Goal: Transaction & Acquisition: Purchase product/service

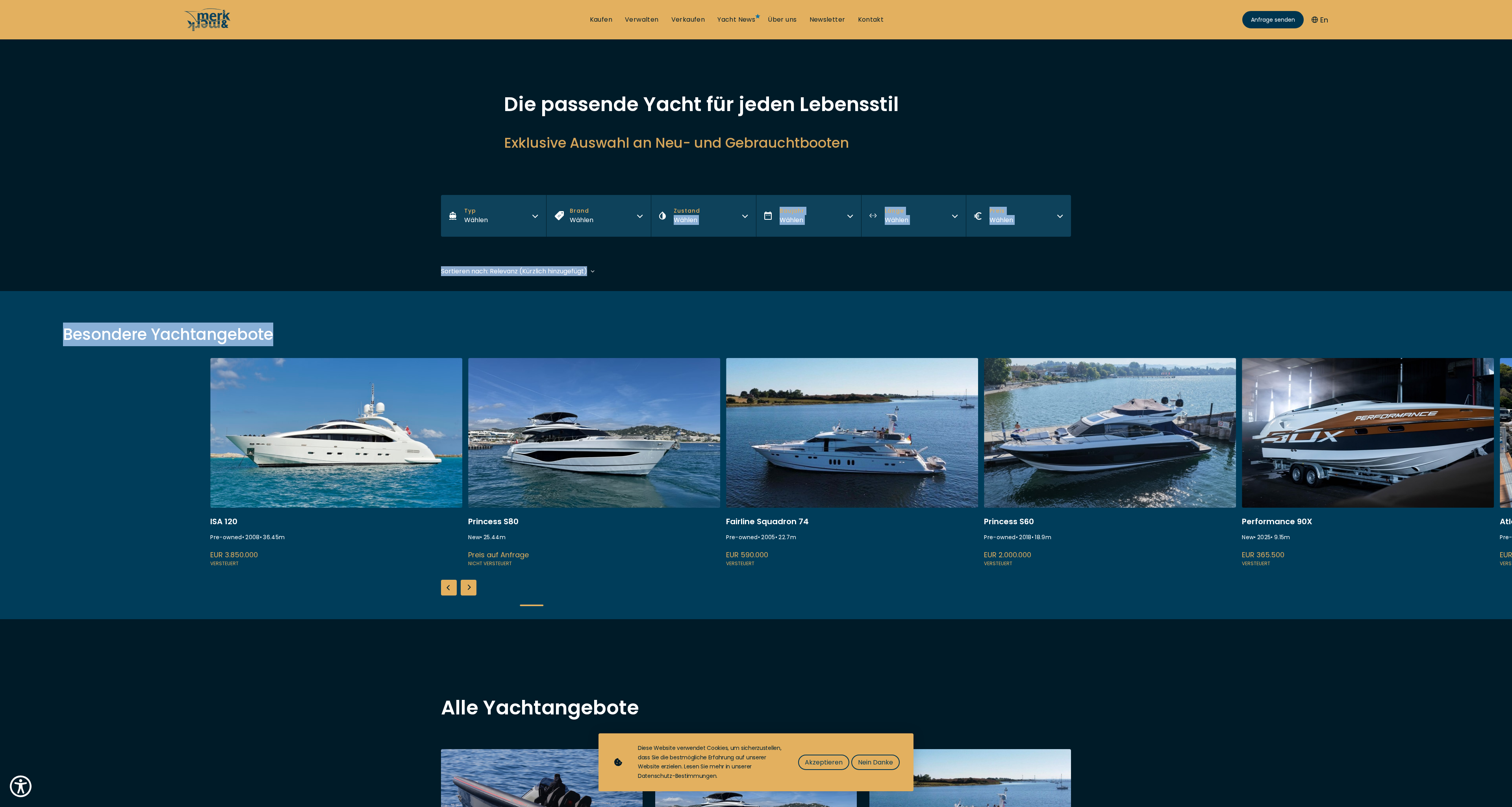
click at [849, 464] on link at bounding box center [852, 463] width 252 height 210
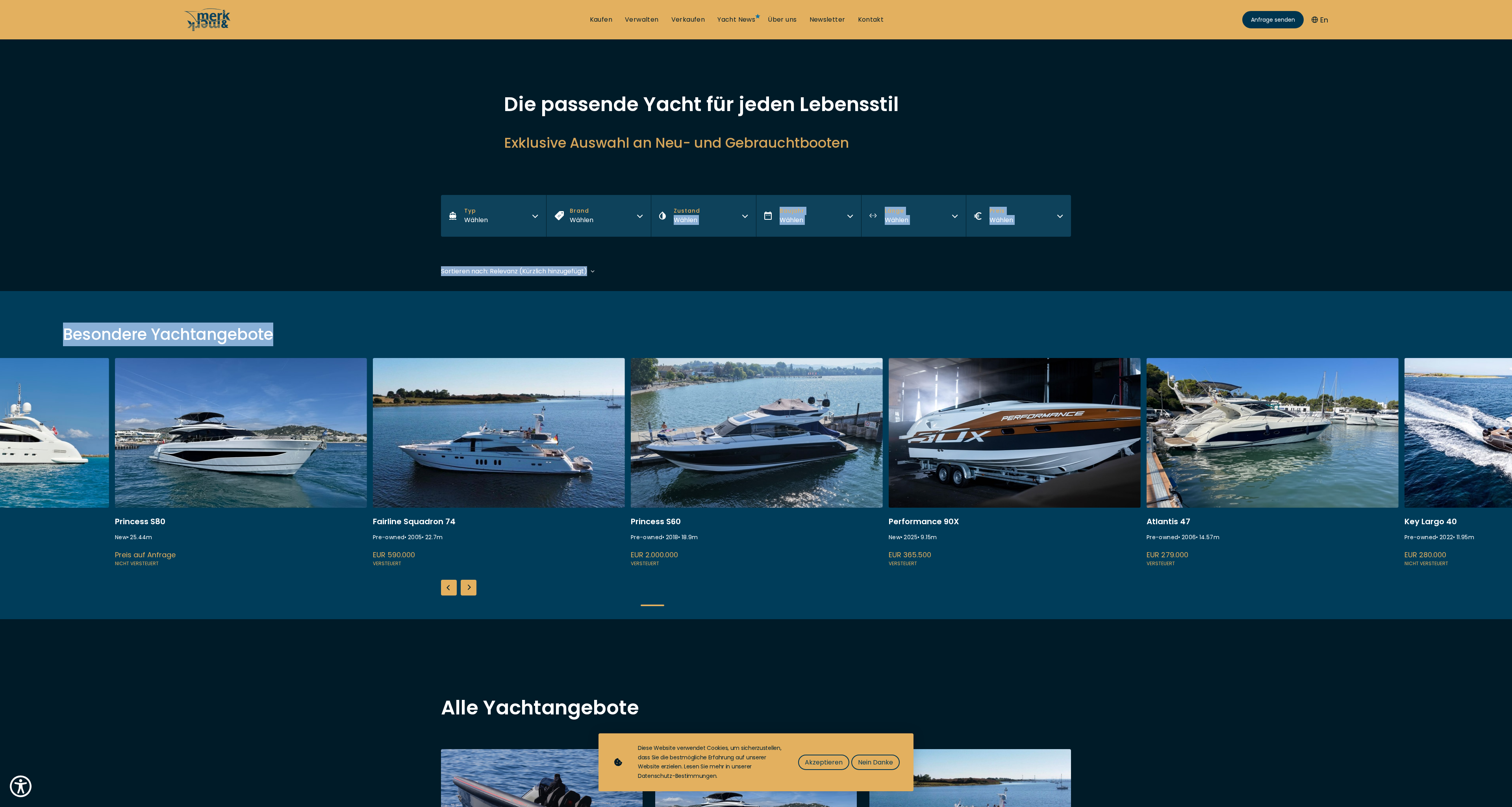
click at [1003, 476] on link at bounding box center [1014, 463] width 252 height 210
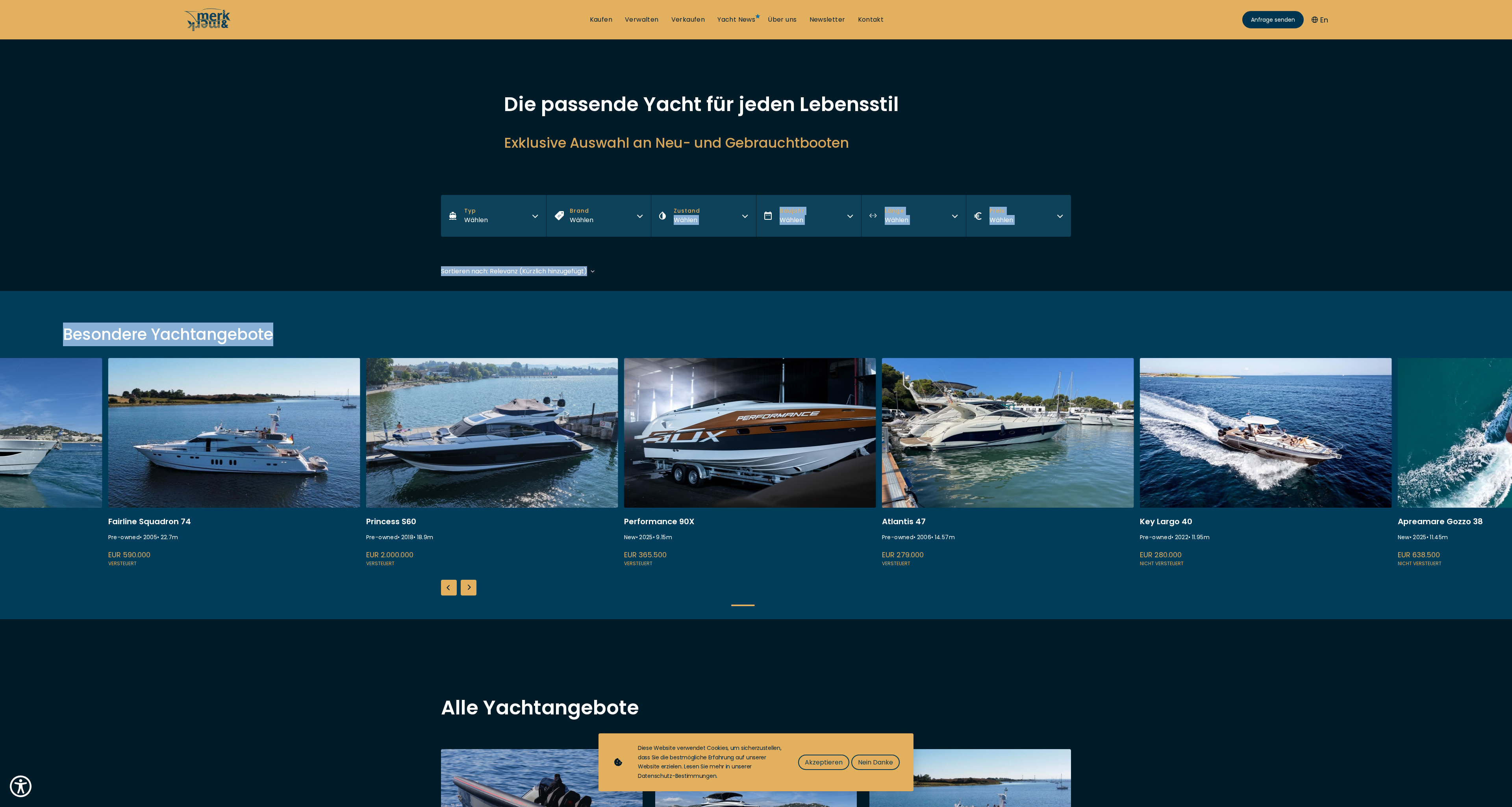
click at [1113, 491] on link at bounding box center [1007, 463] width 252 height 210
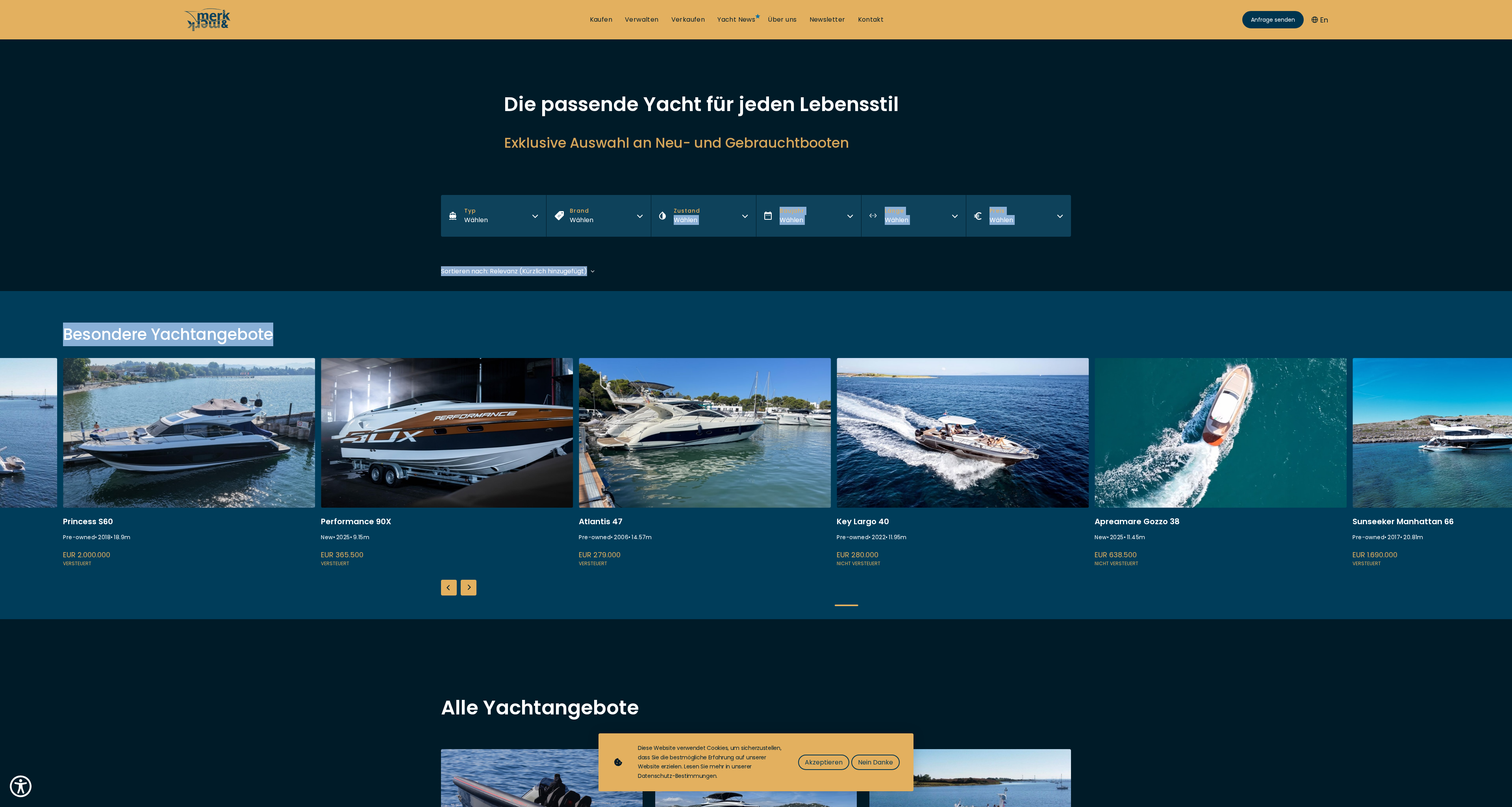
click at [1039, 491] on link at bounding box center [962, 463] width 252 height 210
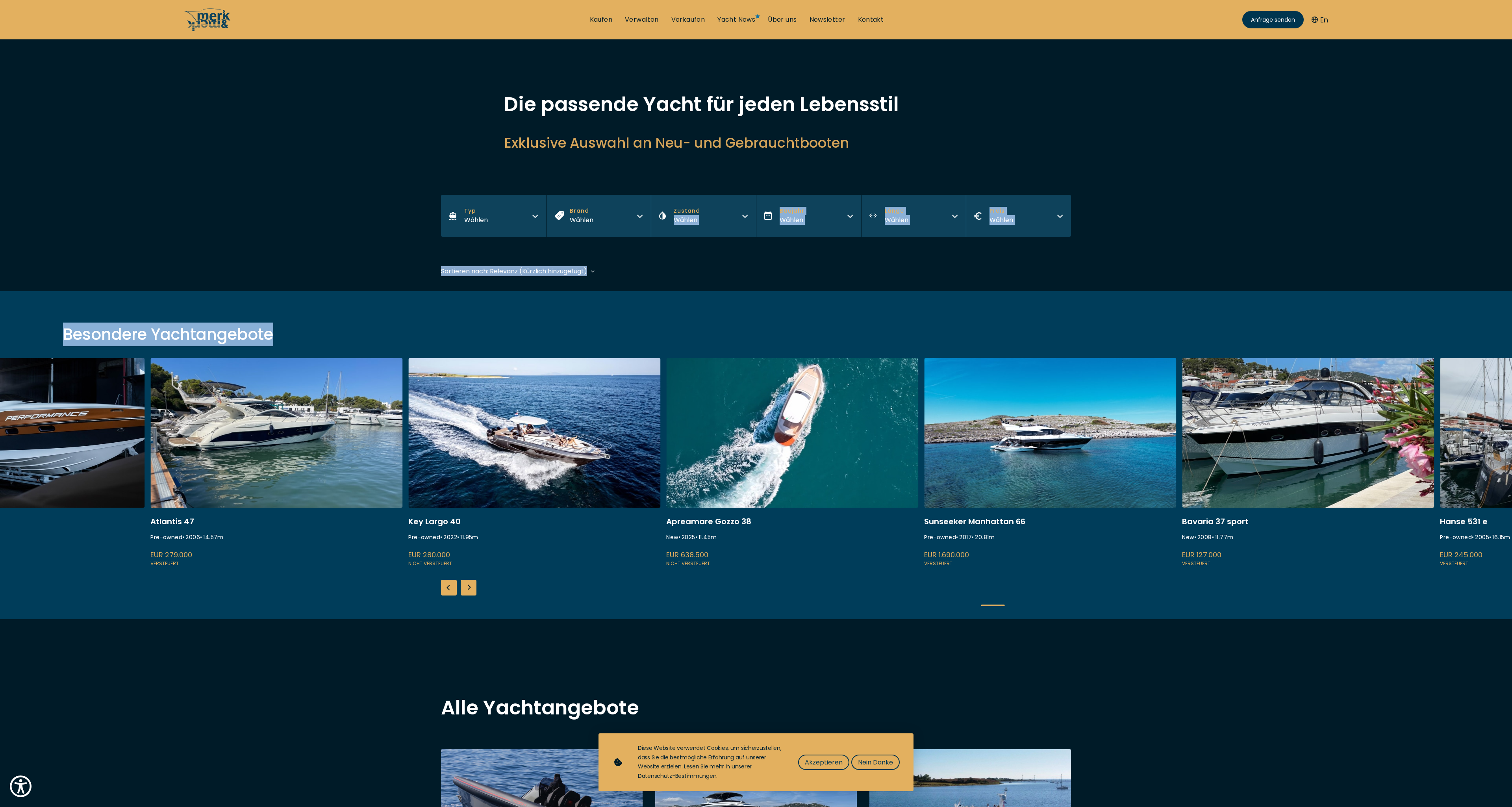
click at [948, 490] on link at bounding box center [1049, 463] width 252 height 210
click at [1219, 460] on link at bounding box center [1308, 463] width 252 height 210
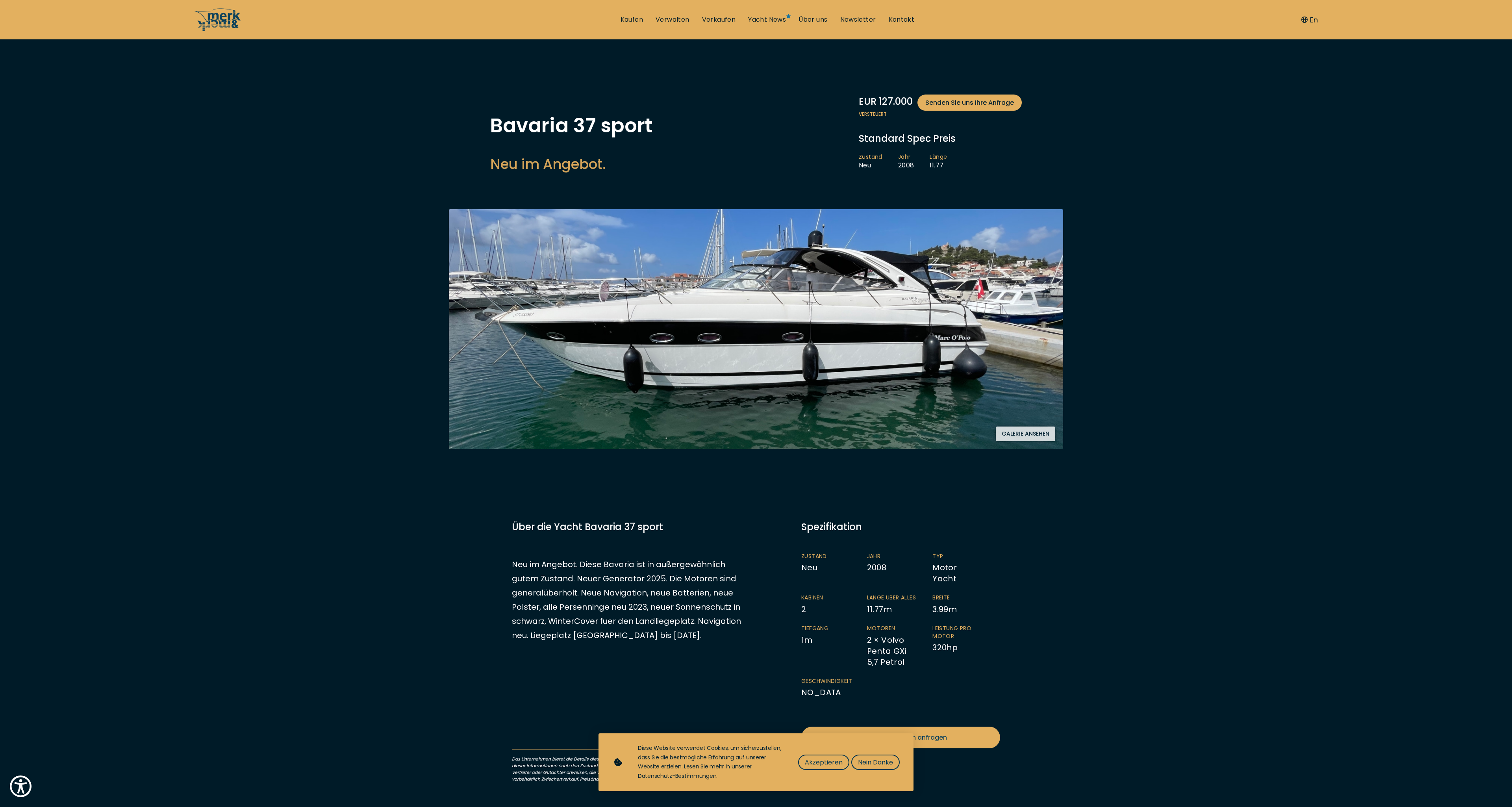
click at [1012, 336] on img at bounding box center [756, 329] width 614 height 240
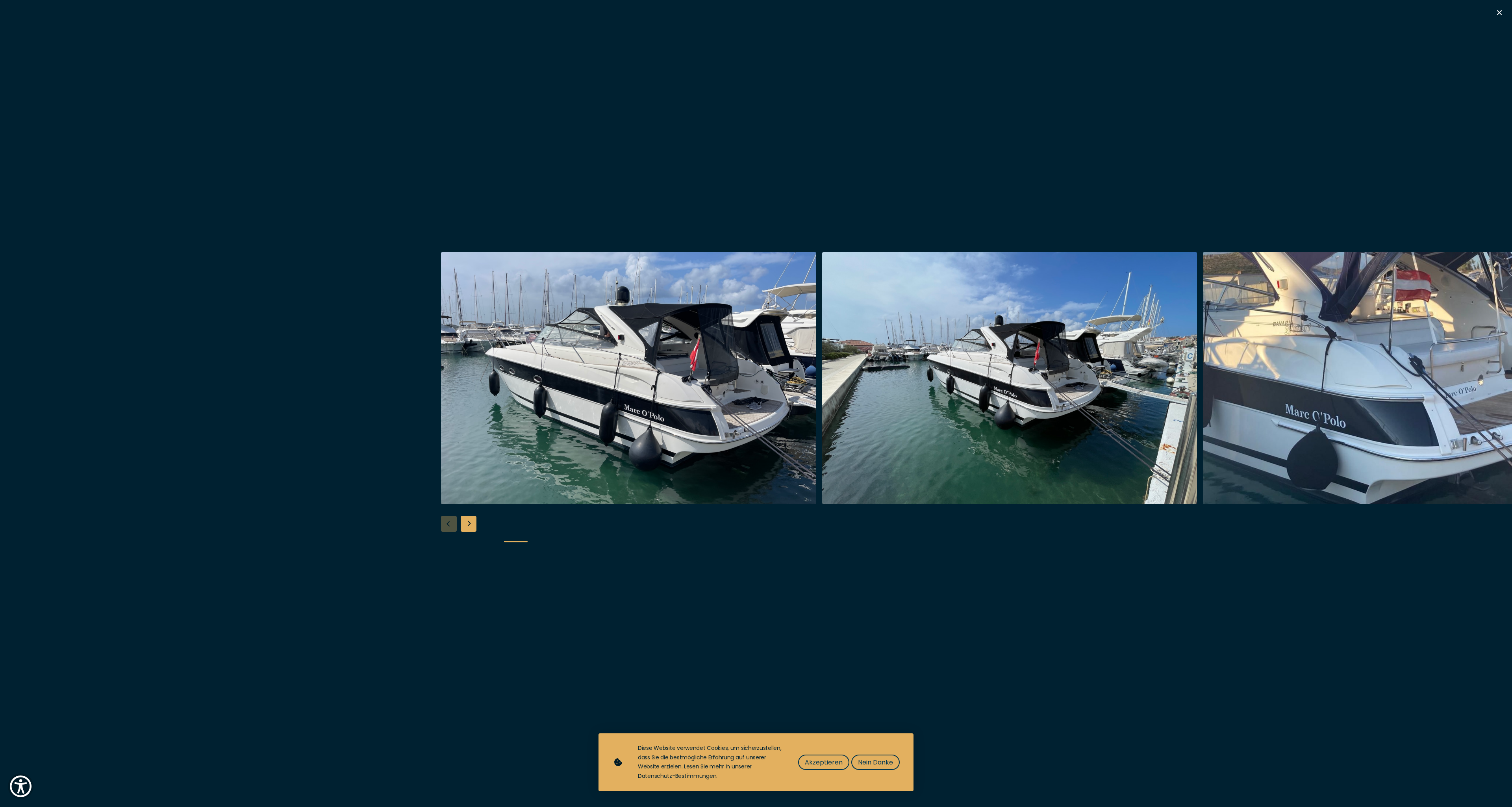
click at [985, 387] on img "button" at bounding box center [1010, 378] width 376 height 252
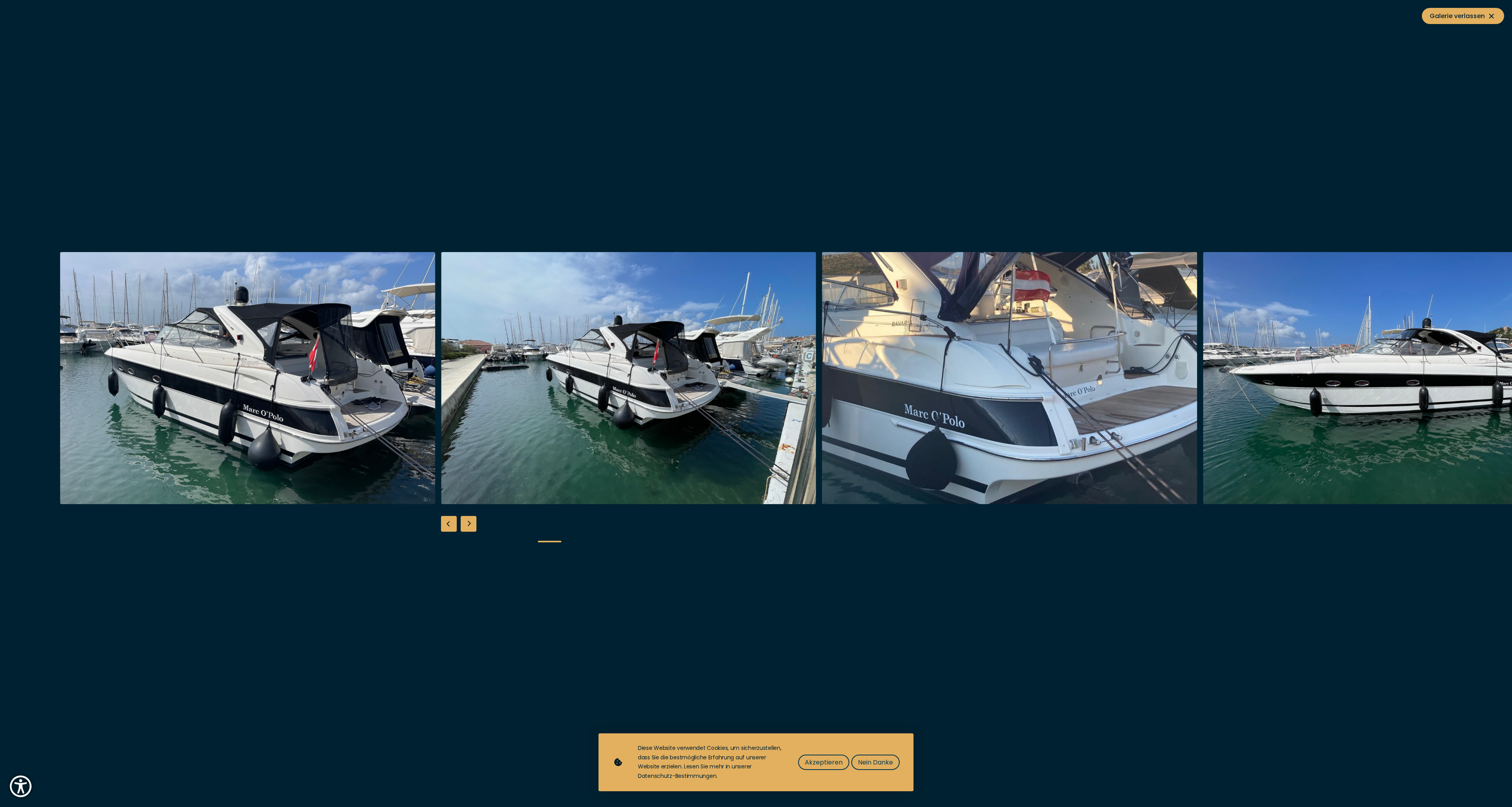
click at [985, 387] on img "button" at bounding box center [1010, 378] width 376 height 252
click at [1325, 396] on img "button" at bounding box center [1391, 378] width 376 height 252
click at [49, 376] on div at bounding box center [756, 404] width 1512 height 304
click at [47, 376] on div at bounding box center [756, 404] width 1512 height 304
click at [467, 526] on div "Next slide" at bounding box center [468, 523] width 16 height 16
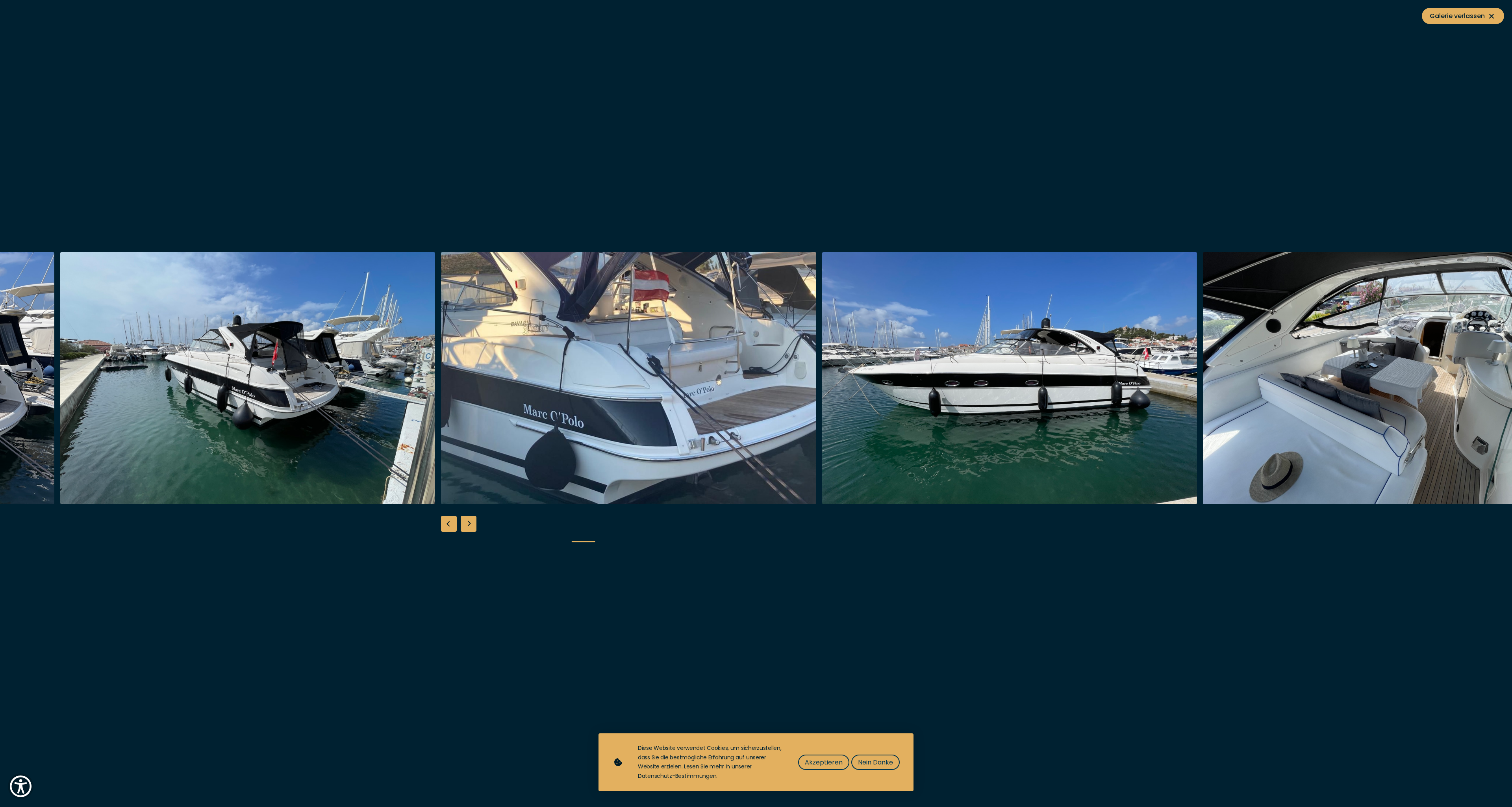
click at [467, 526] on div "Next slide" at bounding box center [468, 523] width 16 height 16
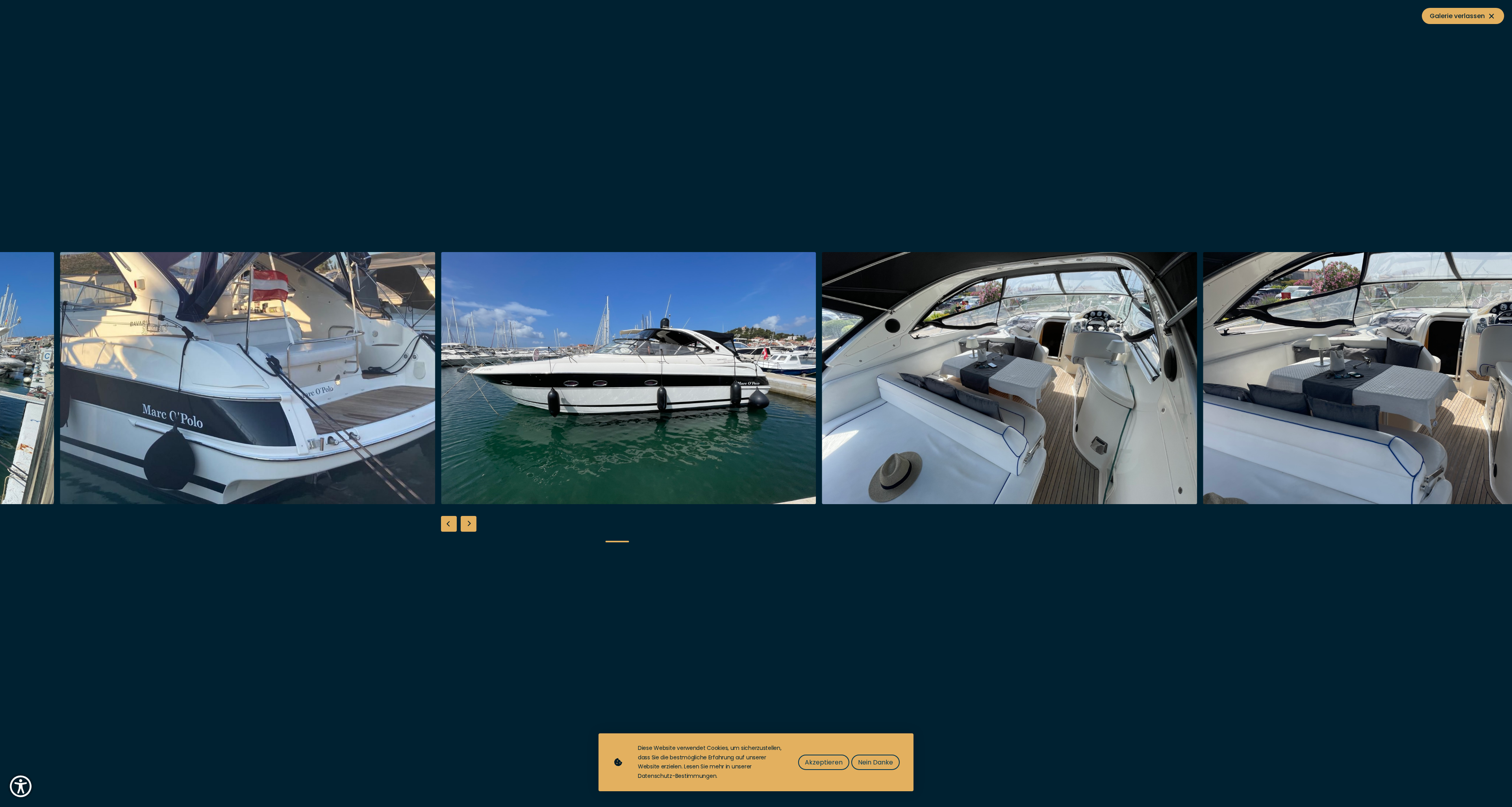
click at [467, 526] on div "Next slide" at bounding box center [468, 523] width 16 height 16
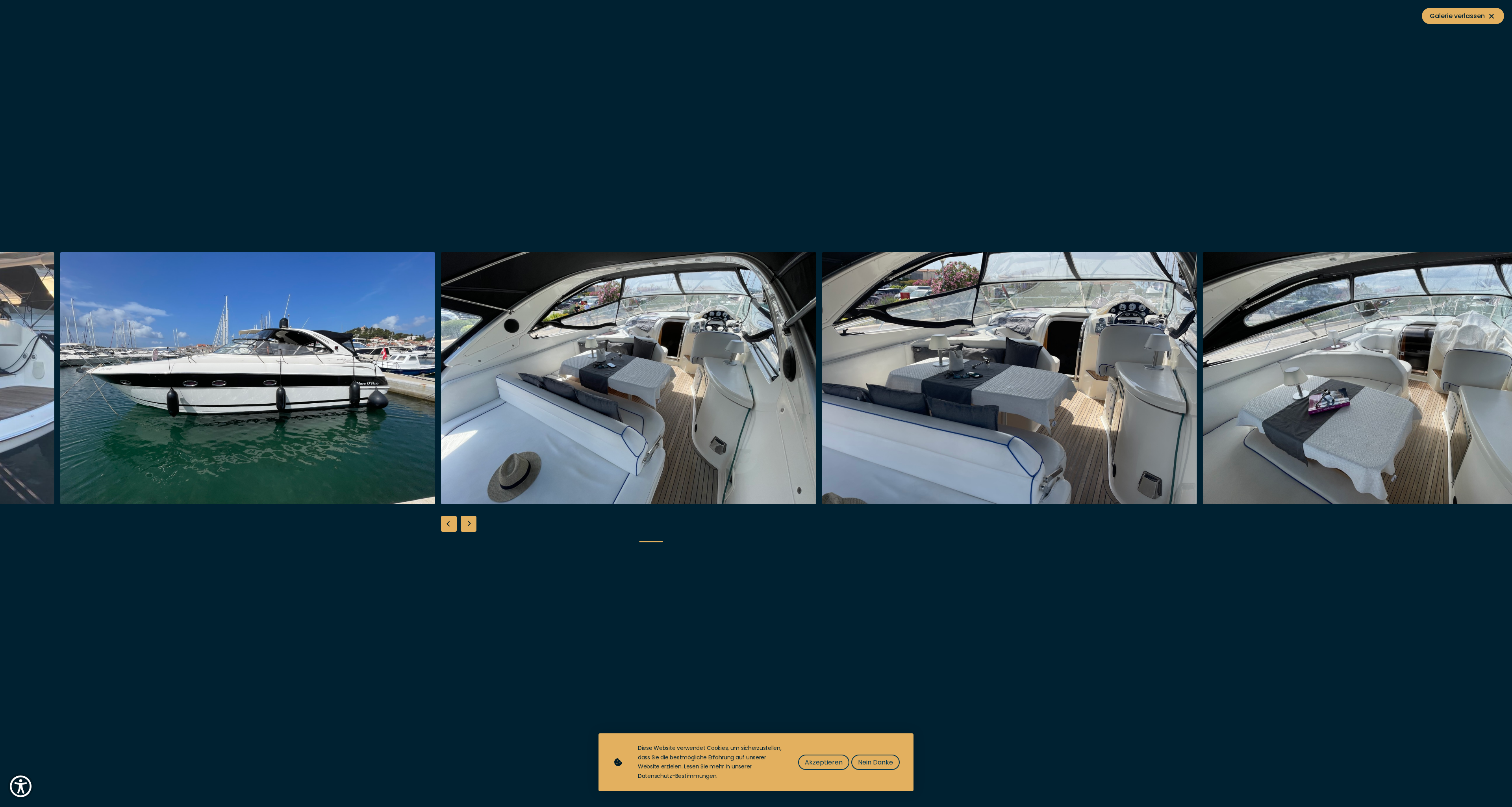
click at [467, 526] on div "Next slide" at bounding box center [468, 523] width 16 height 16
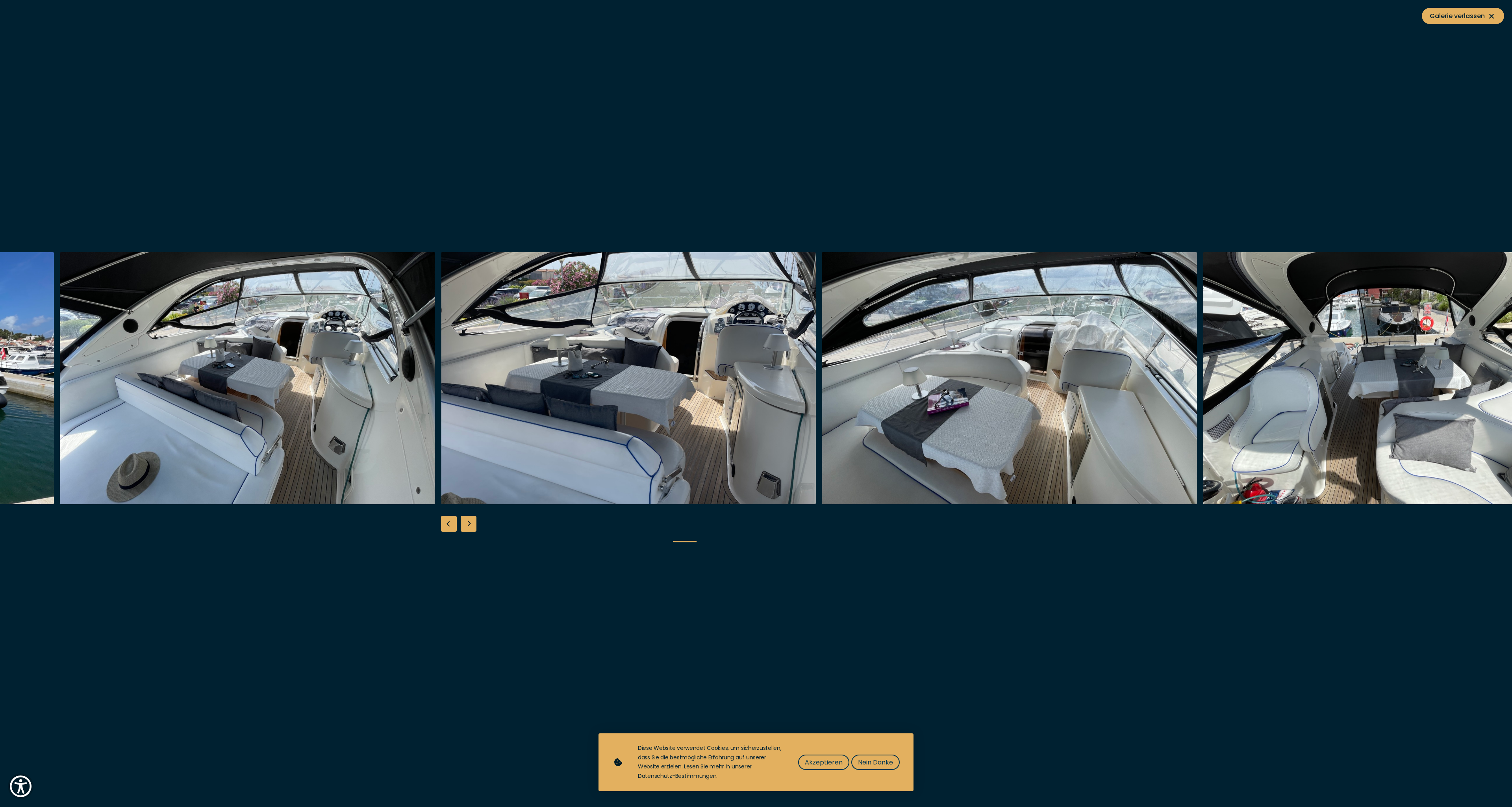
click at [467, 526] on div "Next slide" at bounding box center [468, 523] width 16 height 16
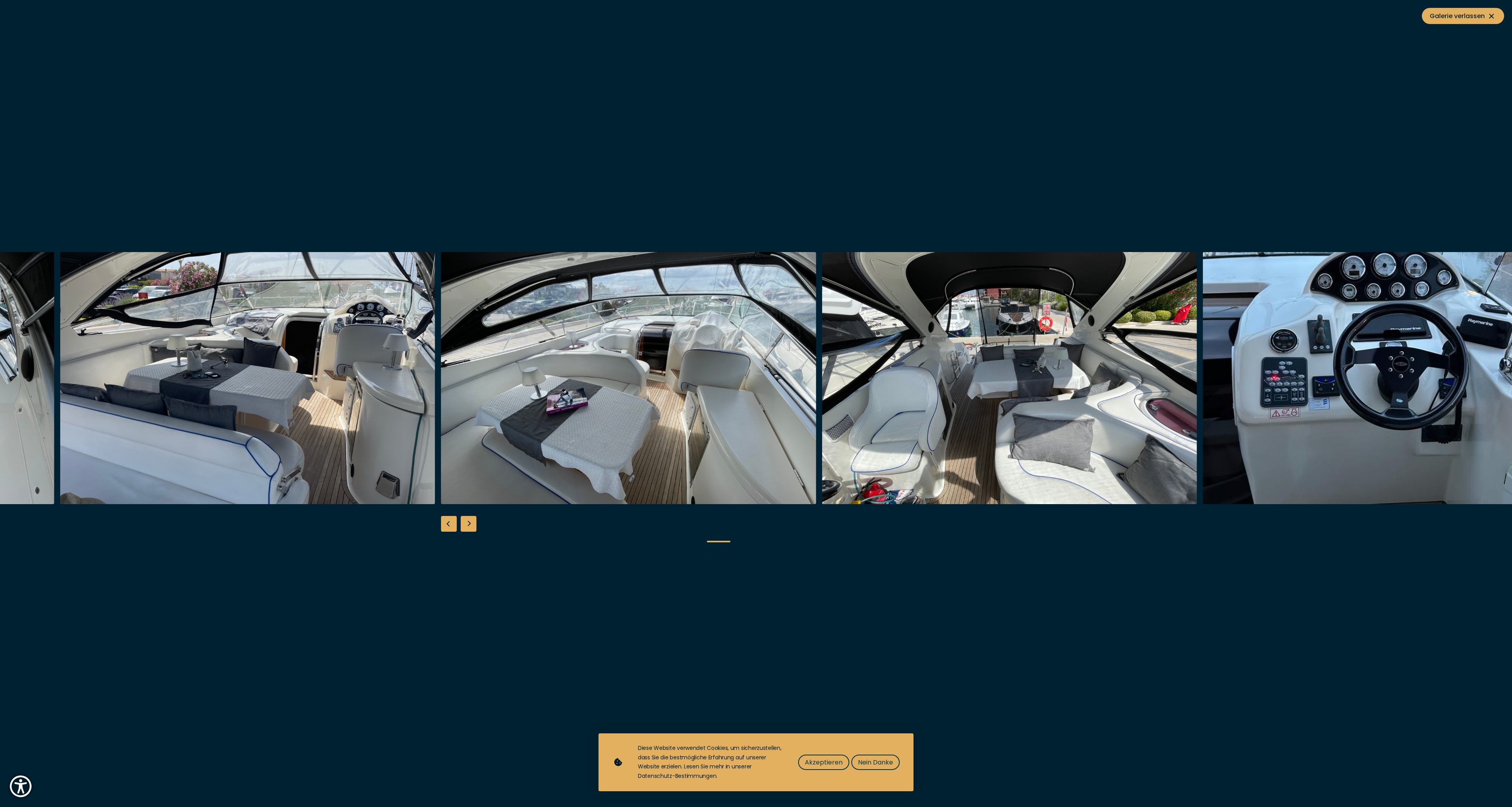
click at [467, 526] on div "Next slide" at bounding box center [468, 523] width 16 height 16
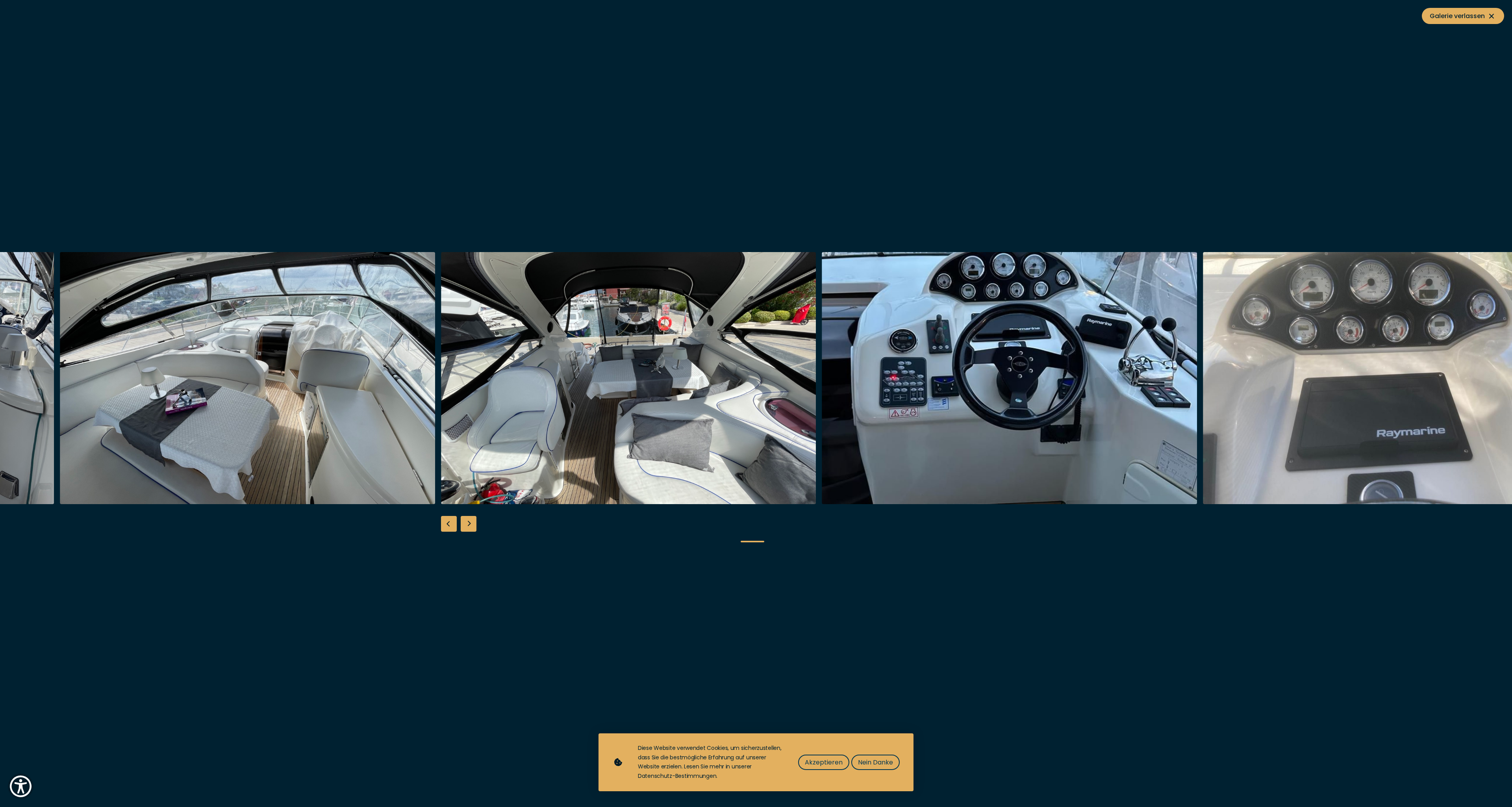
click at [467, 526] on div "Next slide" at bounding box center [468, 523] width 16 height 16
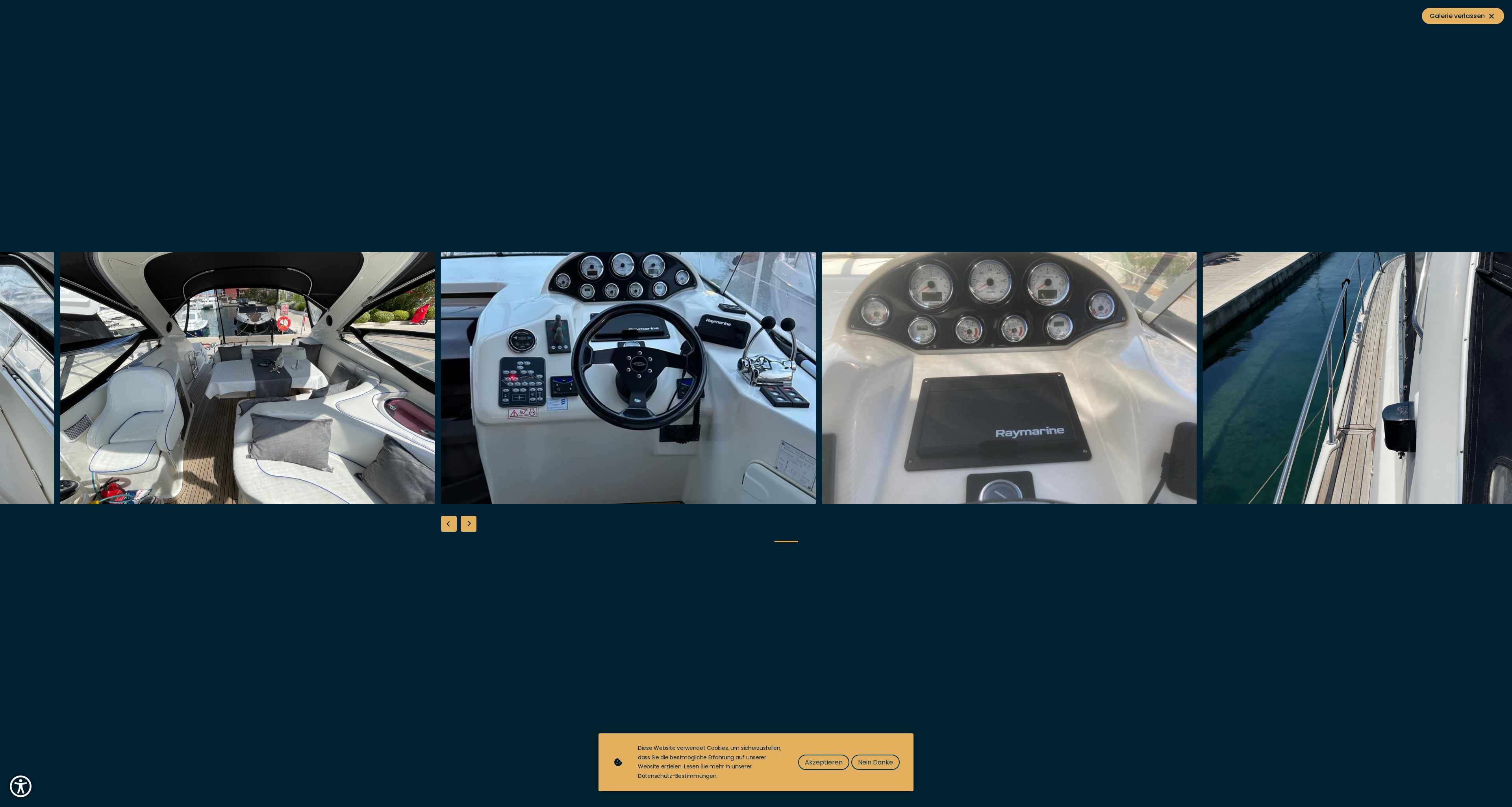
click at [467, 526] on div "Next slide" at bounding box center [468, 523] width 16 height 16
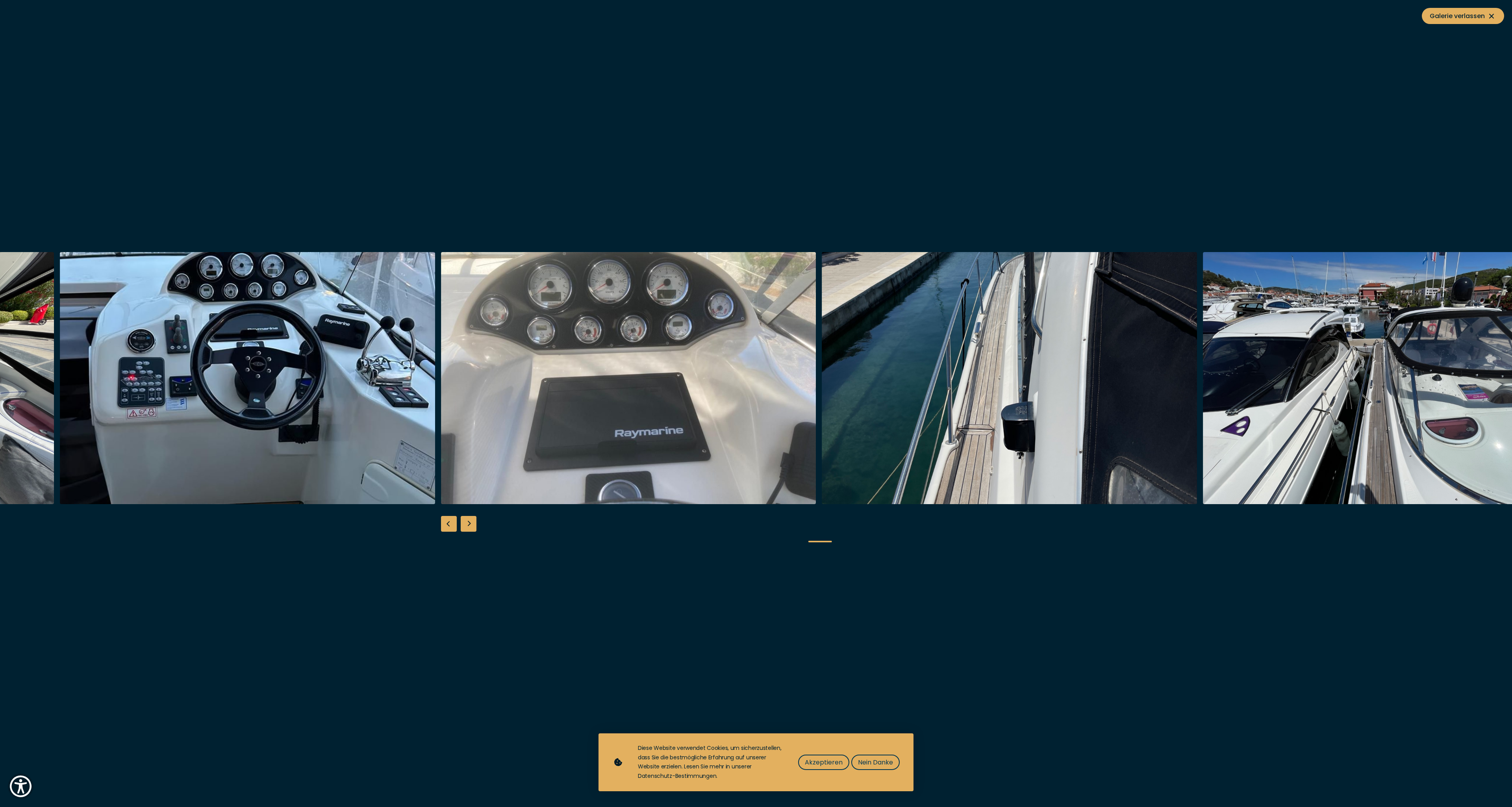
click at [467, 526] on div "Next slide" at bounding box center [468, 523] width 16 height 16
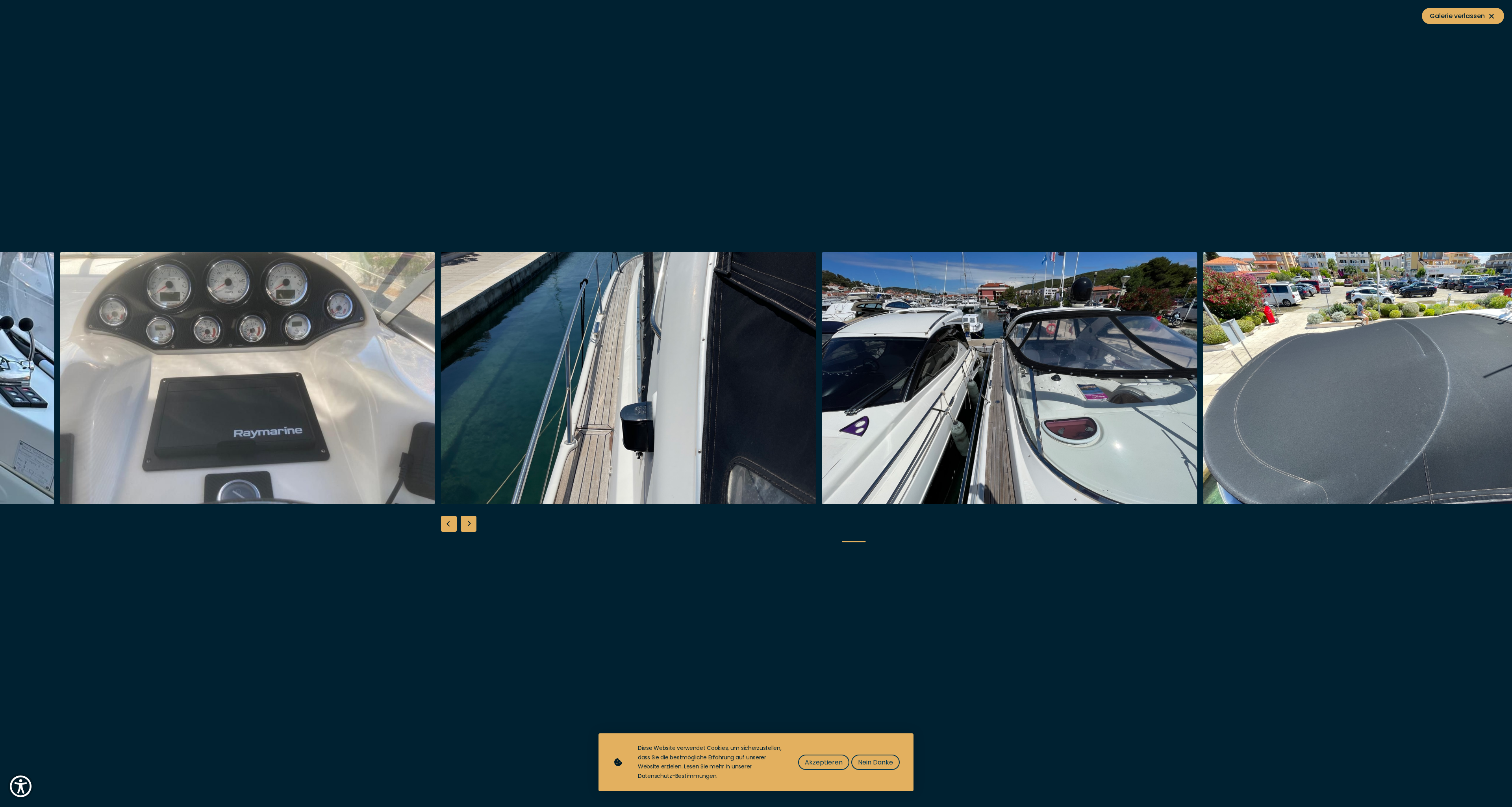
click at [467, 526] on div "Next slide" at bounding box center [468, 523] width 16 height 16
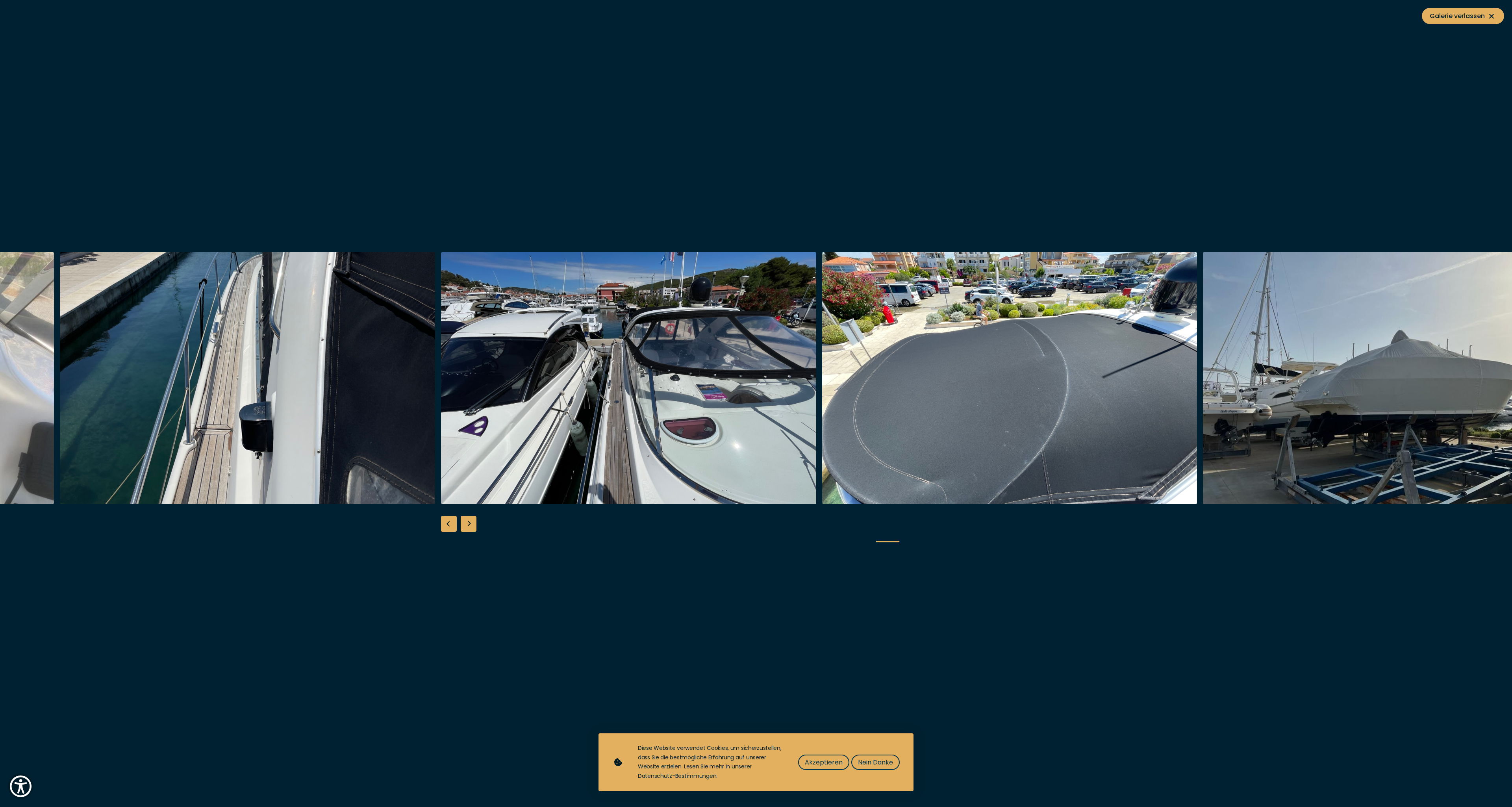
click at [467, 526] on div "Next slide" at bounding box center [468, 523] width 16 height 16
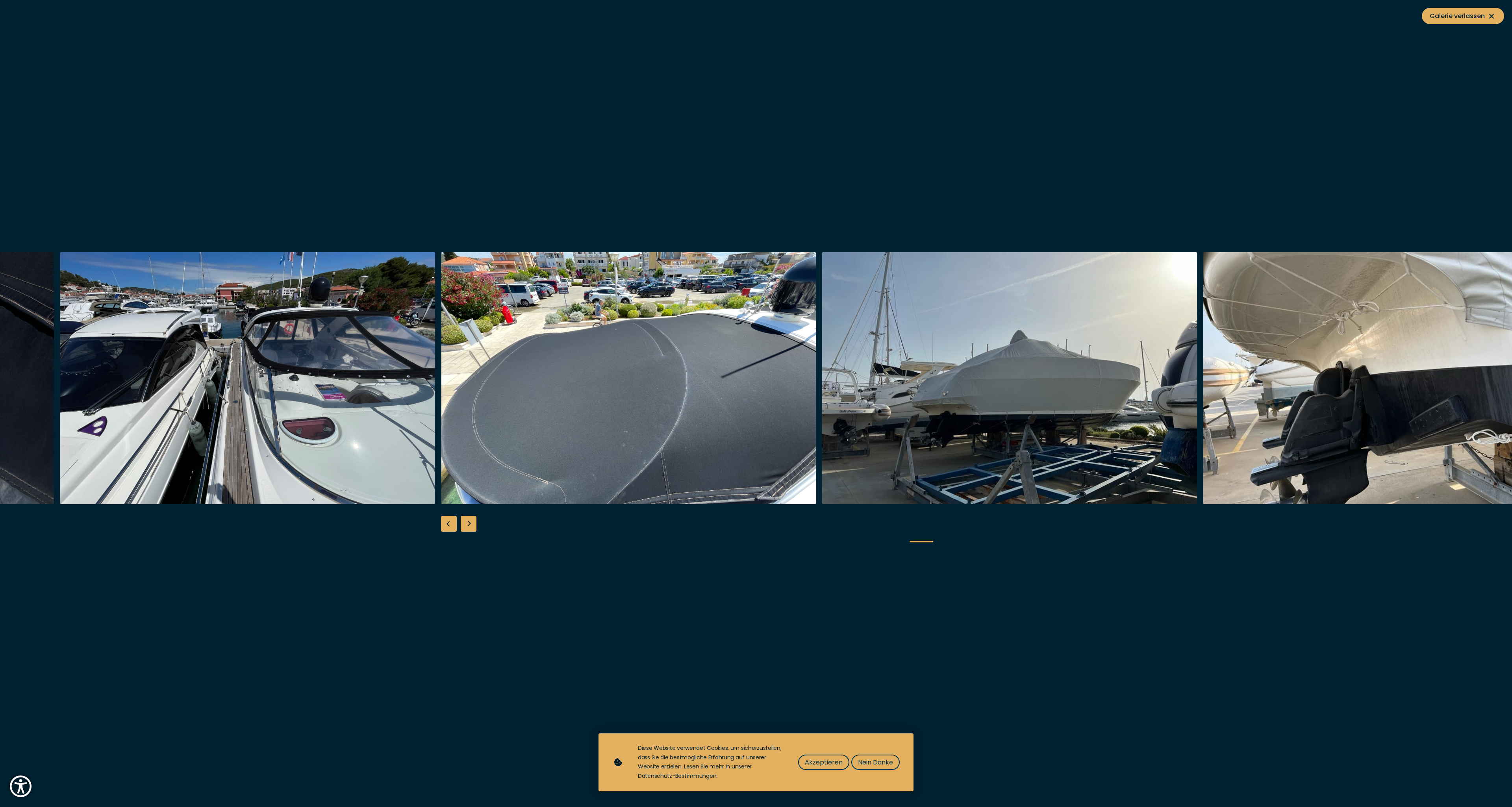
click at [467, 526] on div "Next slide" at bounding box center [468, 523] width 16 height 16
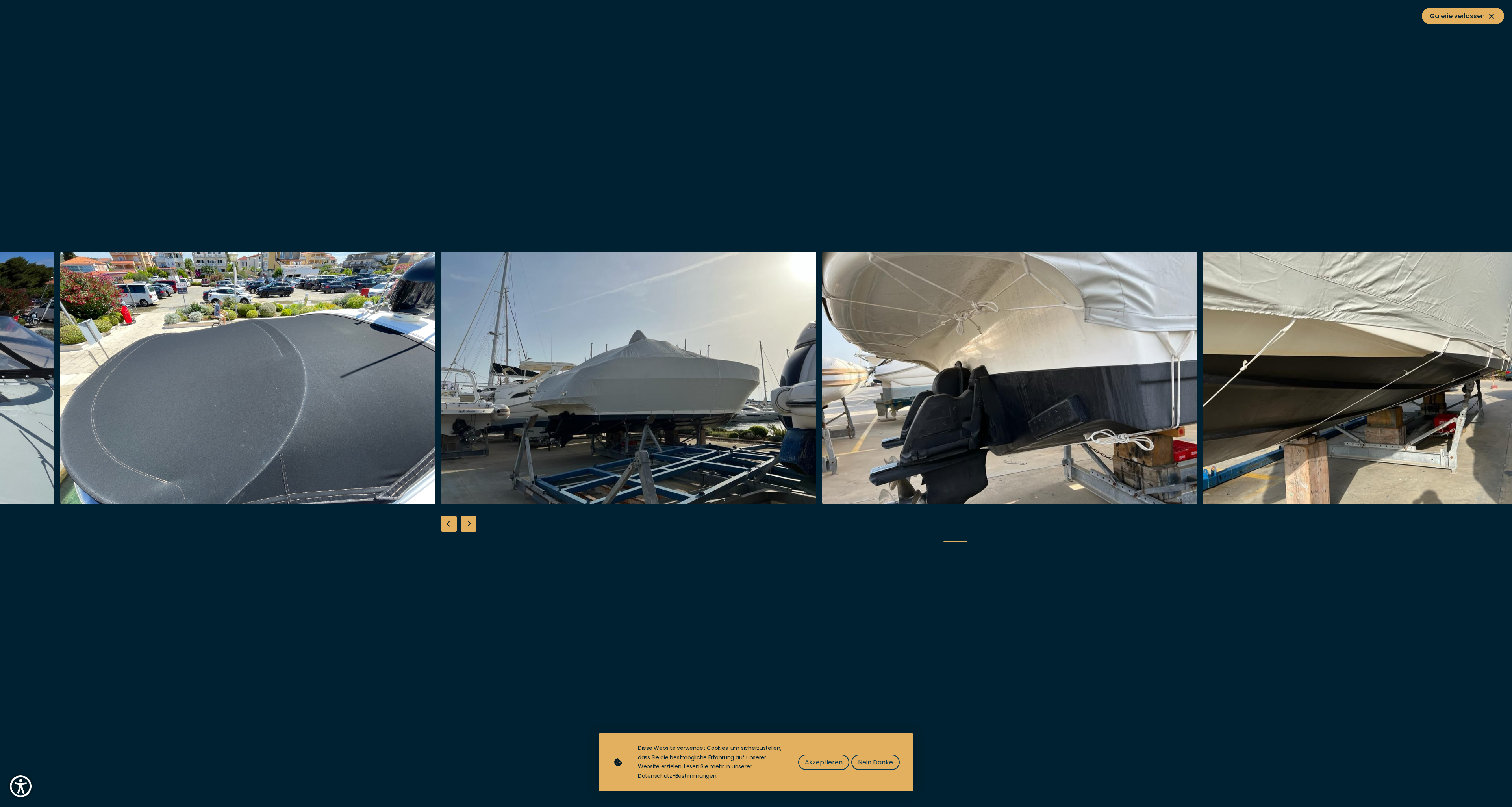
click at [467, 526] on div "Next slide" at bounding box center [468, 523] width 16 height 16
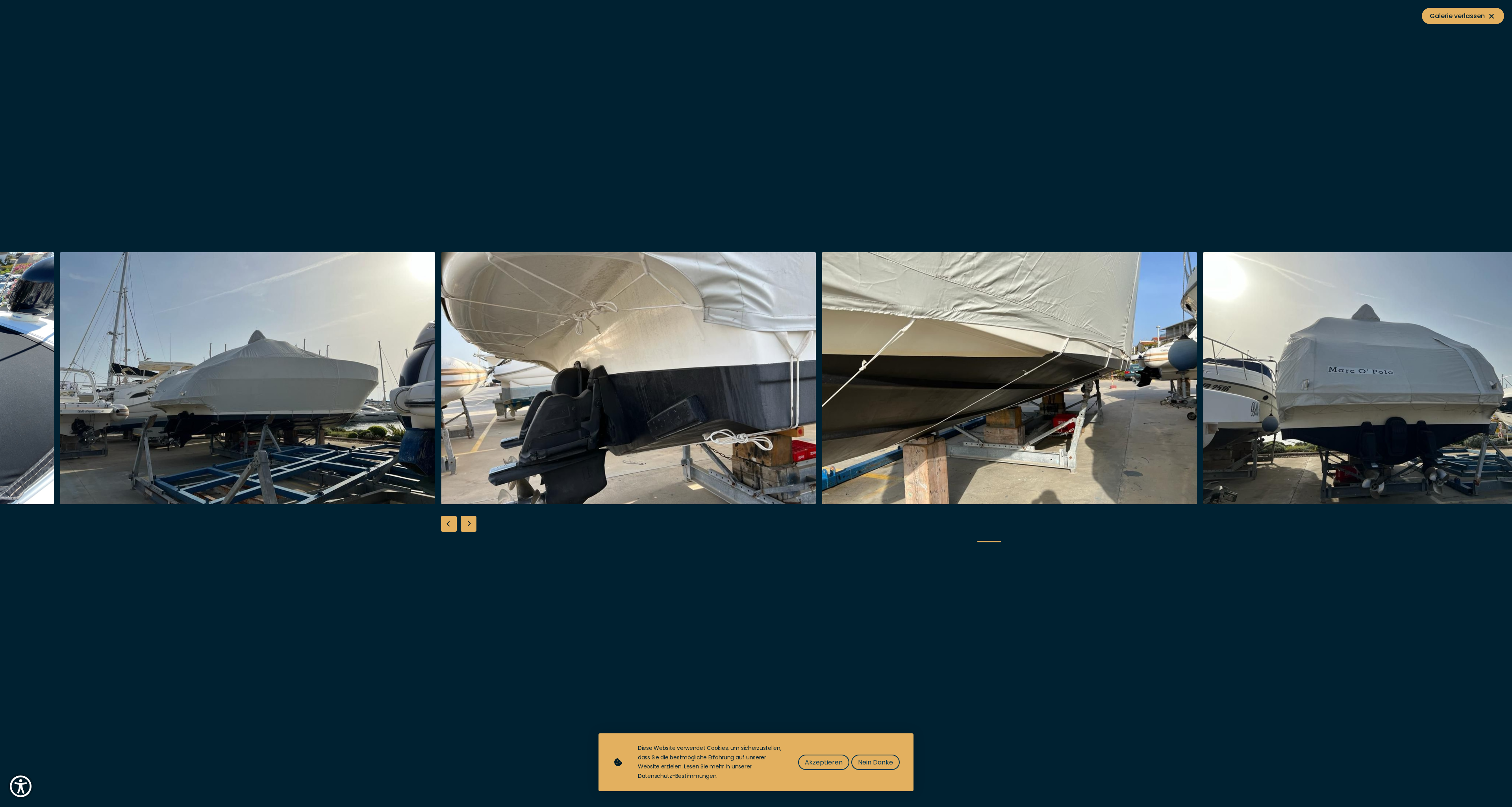
click at [467, 526] on div "Next slide" at bounding box center [468, 523] width 16 height 16
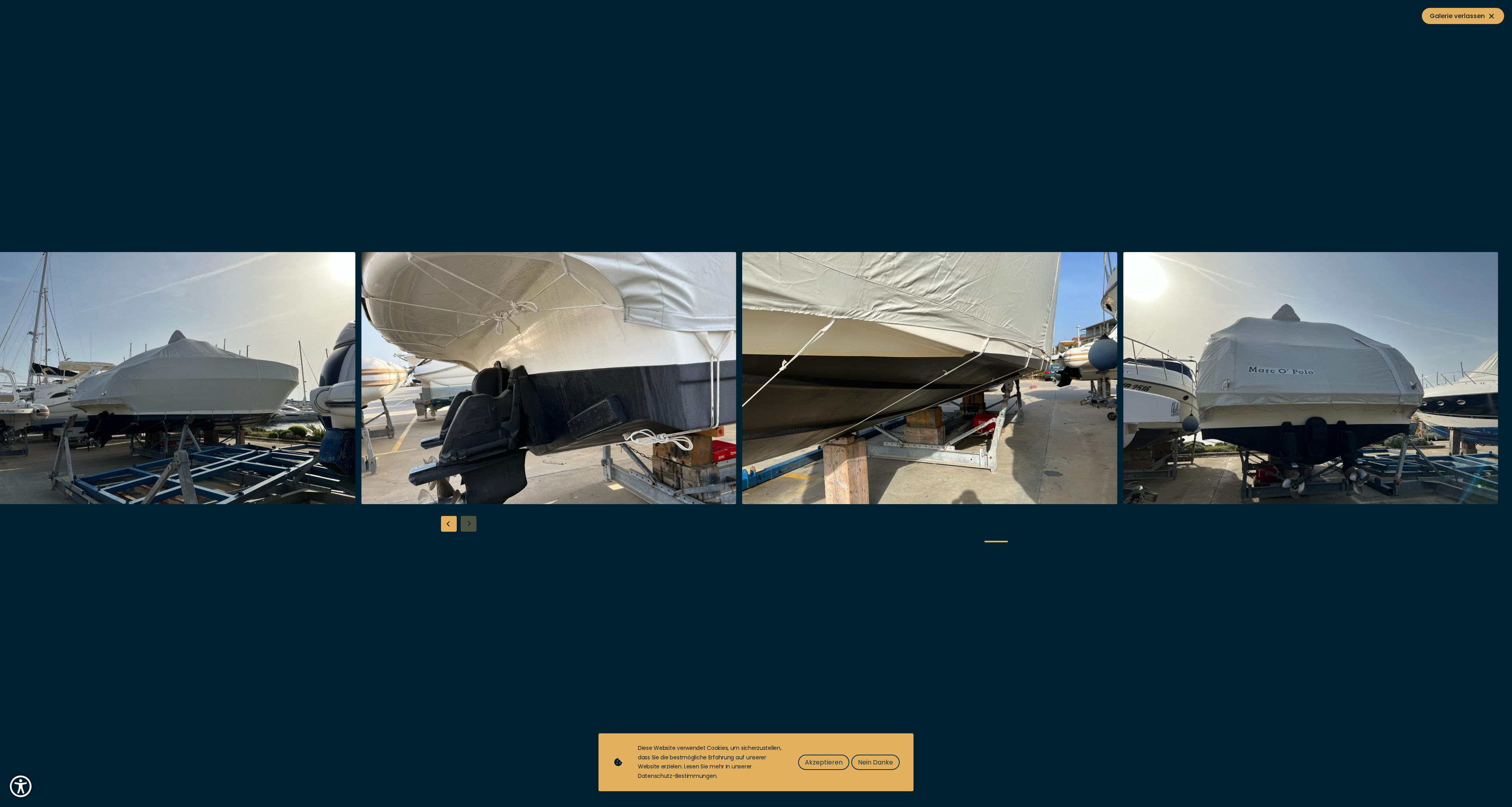
click at [467, 526] on div at bounding box center [756, 404] width 1512 height 304
